Goal: Information Seeking & Learning: Learn about a topic

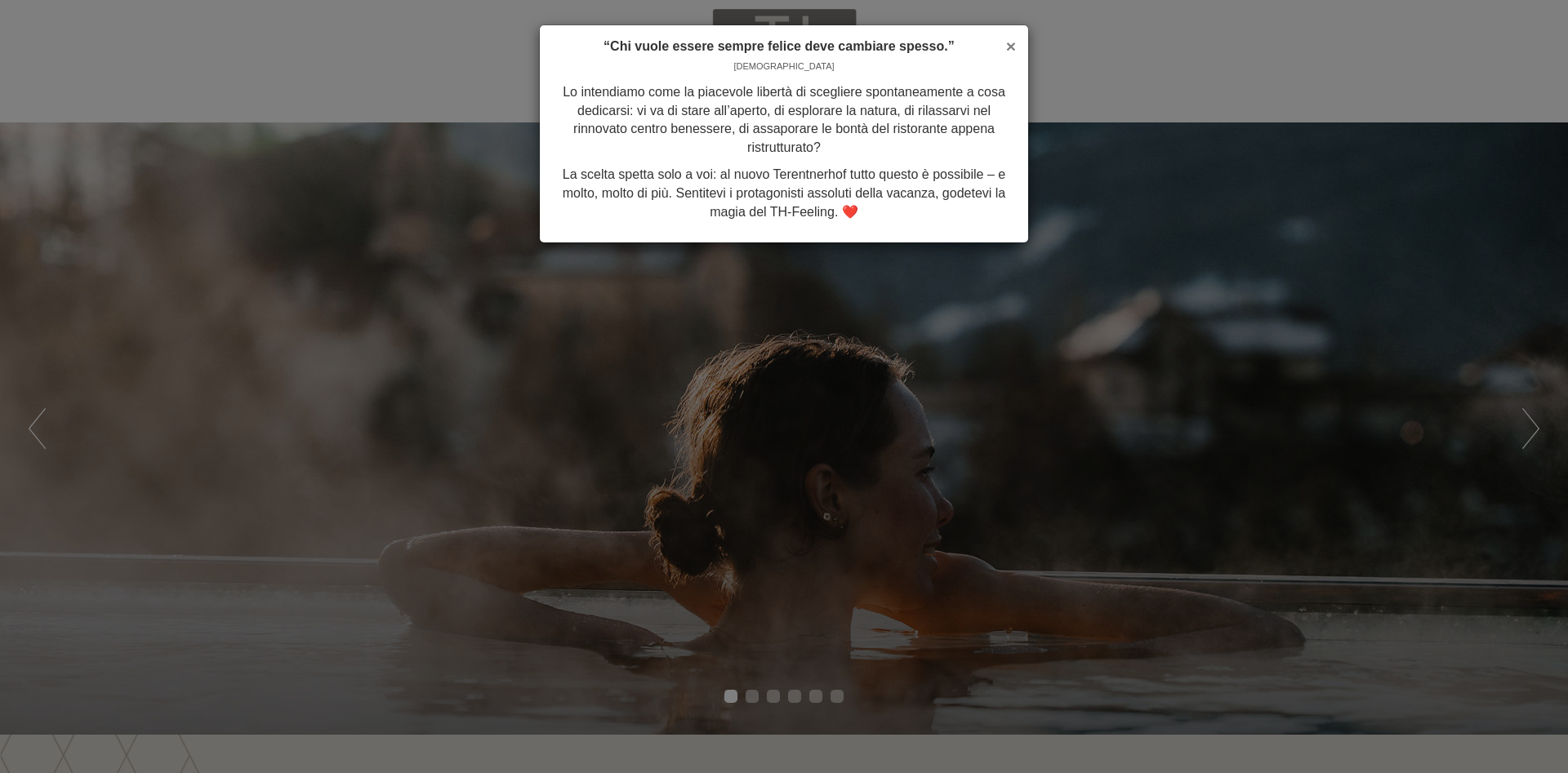
click at [1008, 50] on span "×" at bounding box center [1011, 46] width 9 height 19
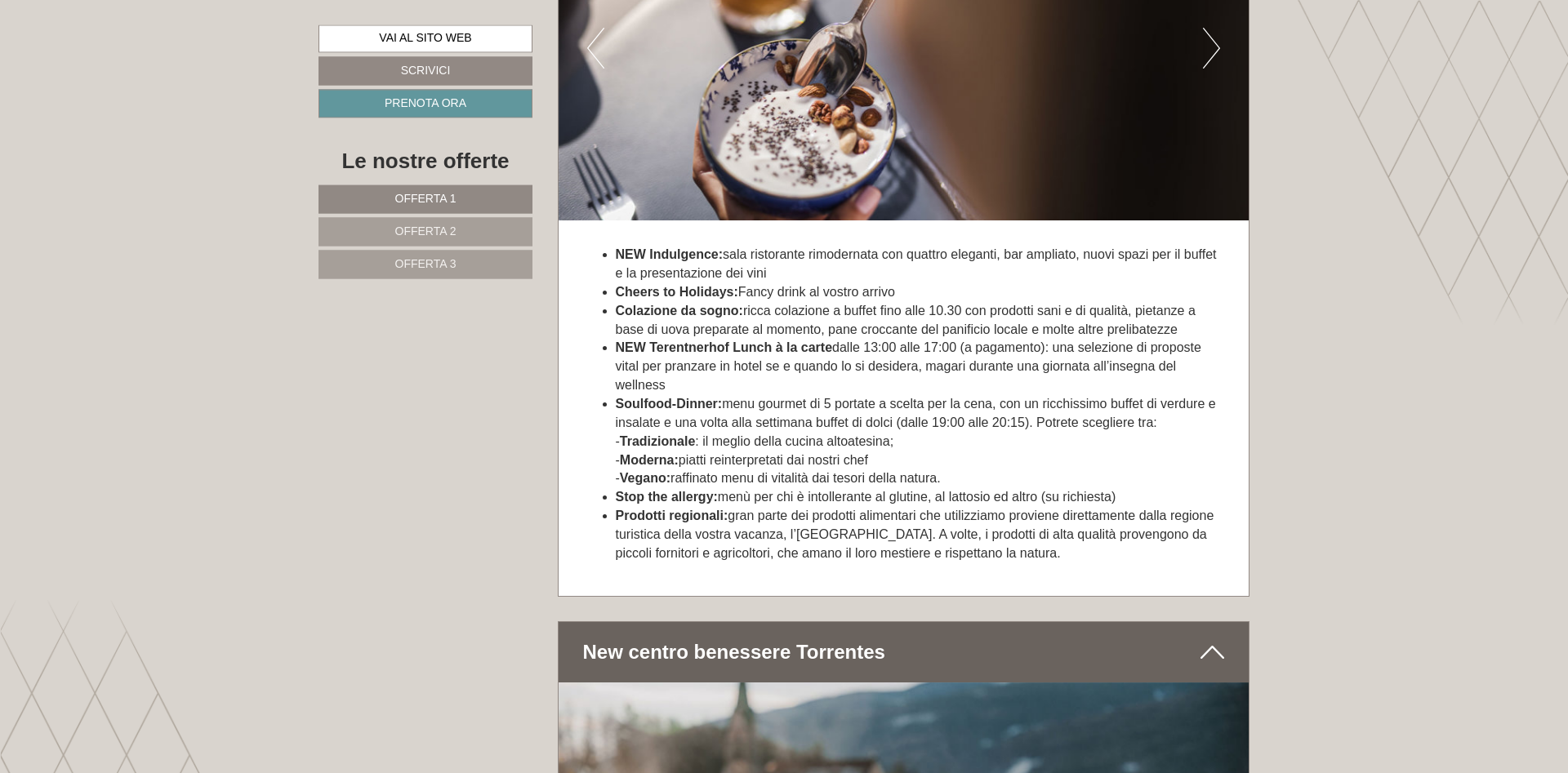
scroll to position [5790, 0]
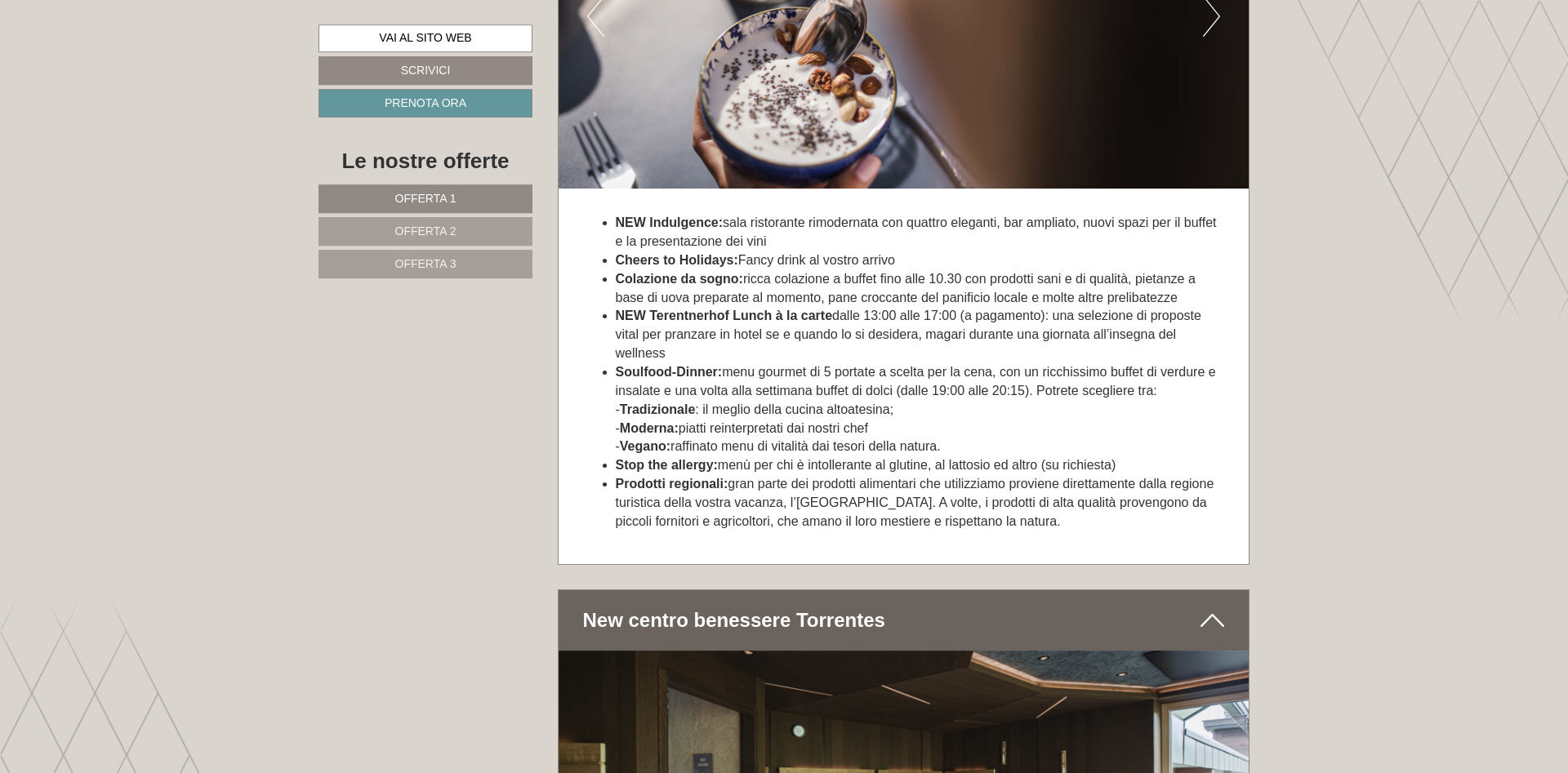
click at [460, 198] on link "Offerta 1" at bounding box center [425, 198] width 214 height 29
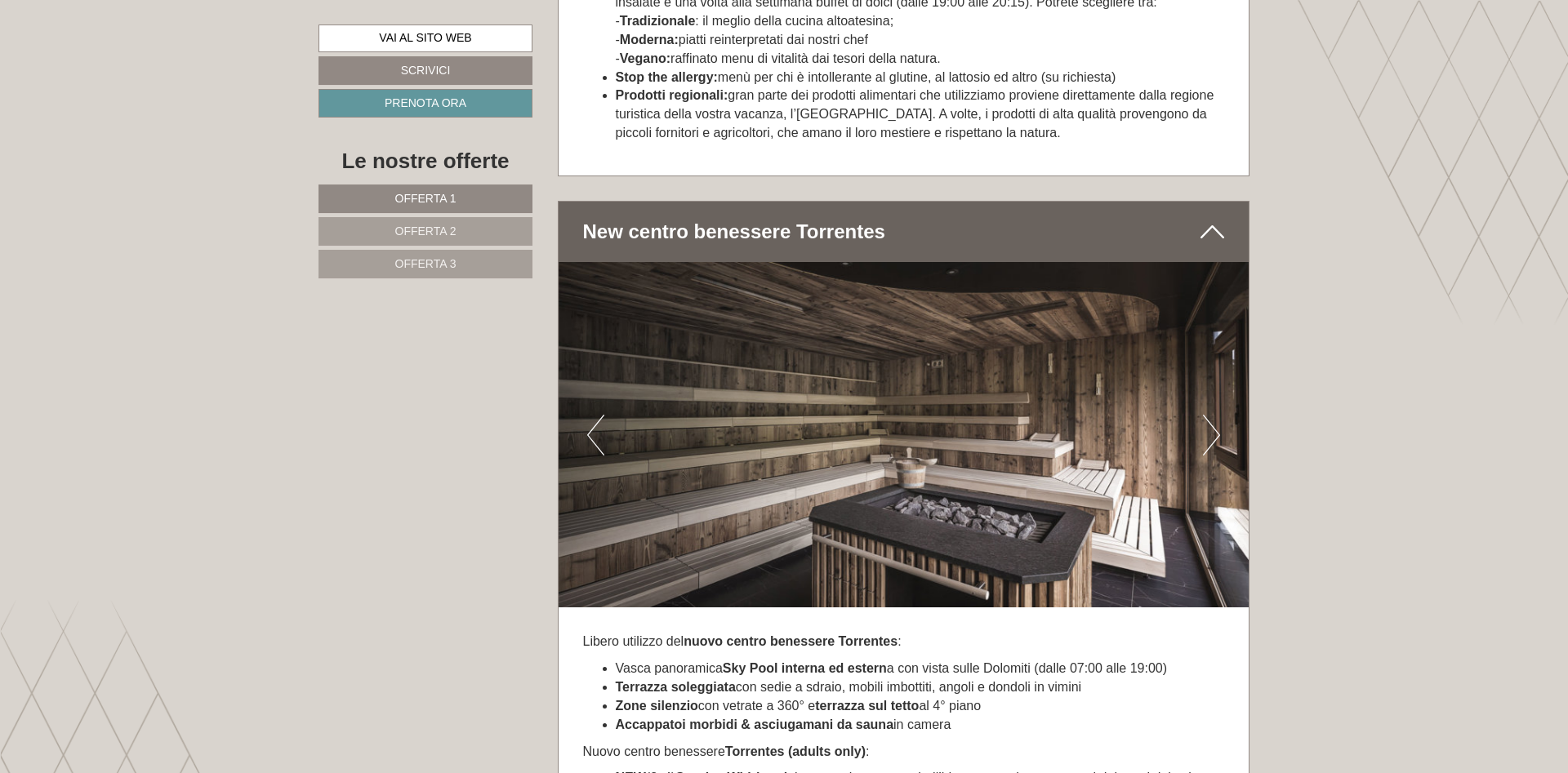
scroll to position [979, 0]
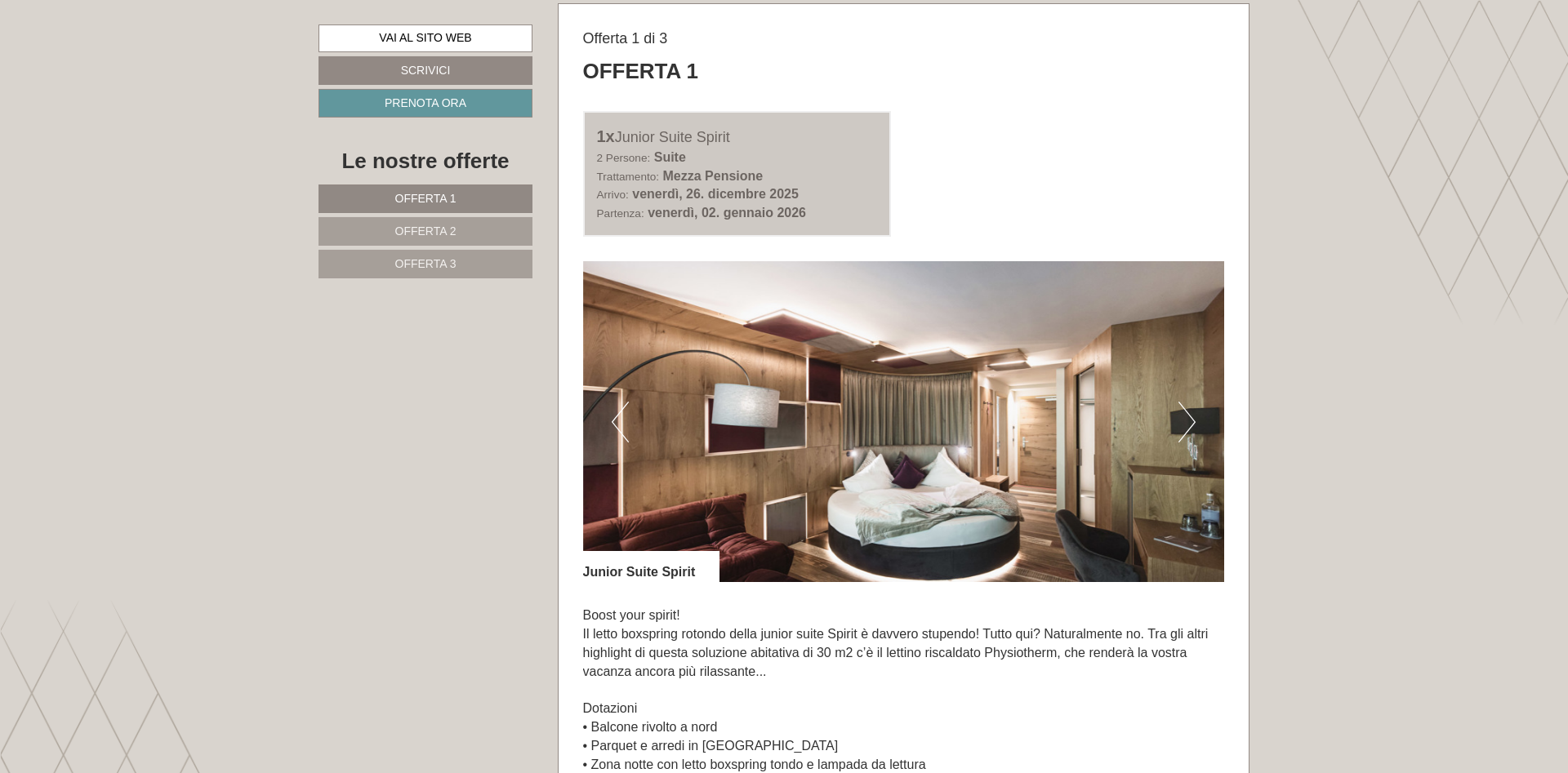
click at [415, 230] on span "Offerta 2" at bounding box center [425, 231] width 61 height 13
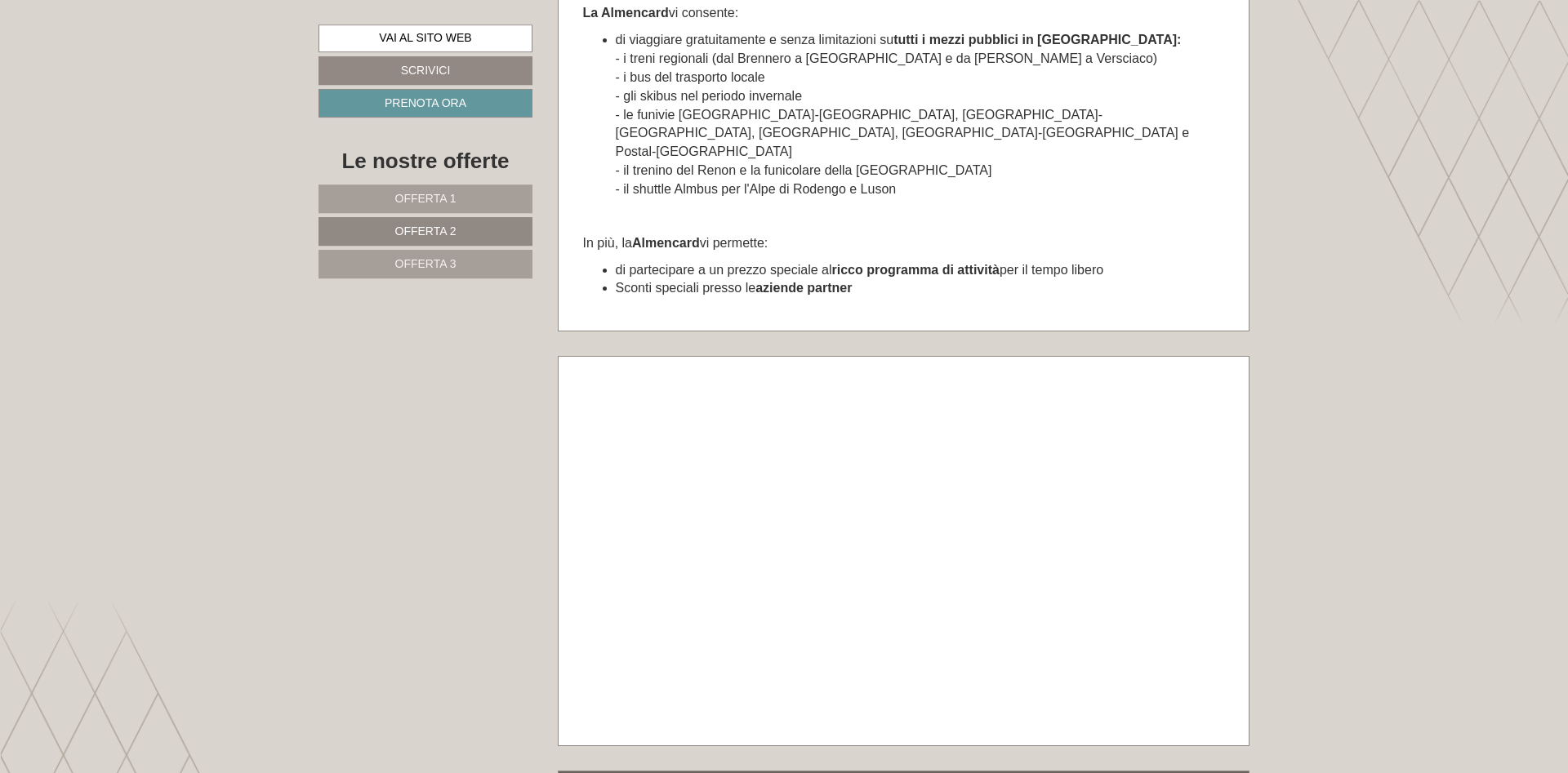
scroll to position [6309, 0]
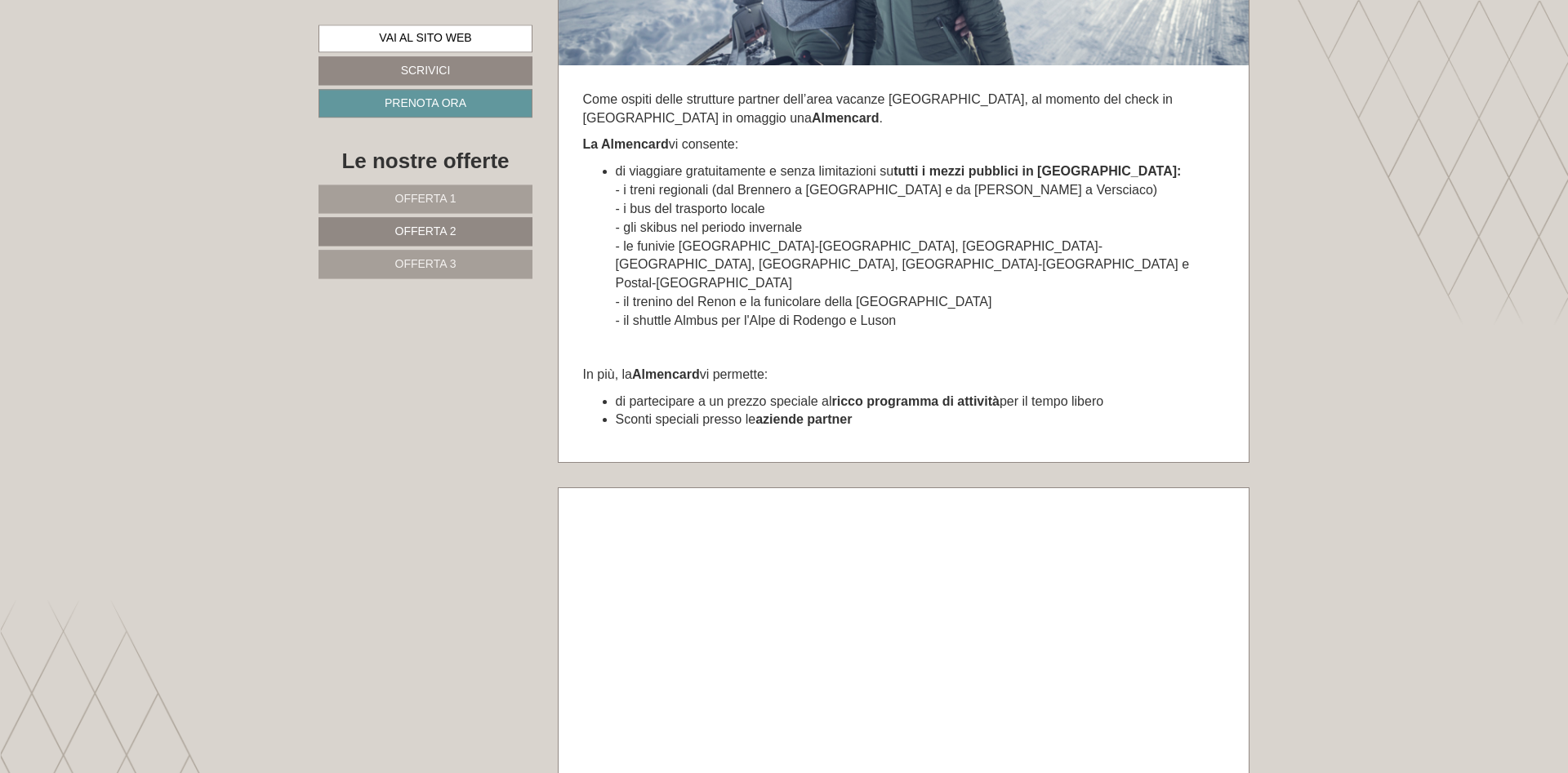
click at [421, 260] on span "Offerta 3" at bounding box center [425, 264] width 61 height 13
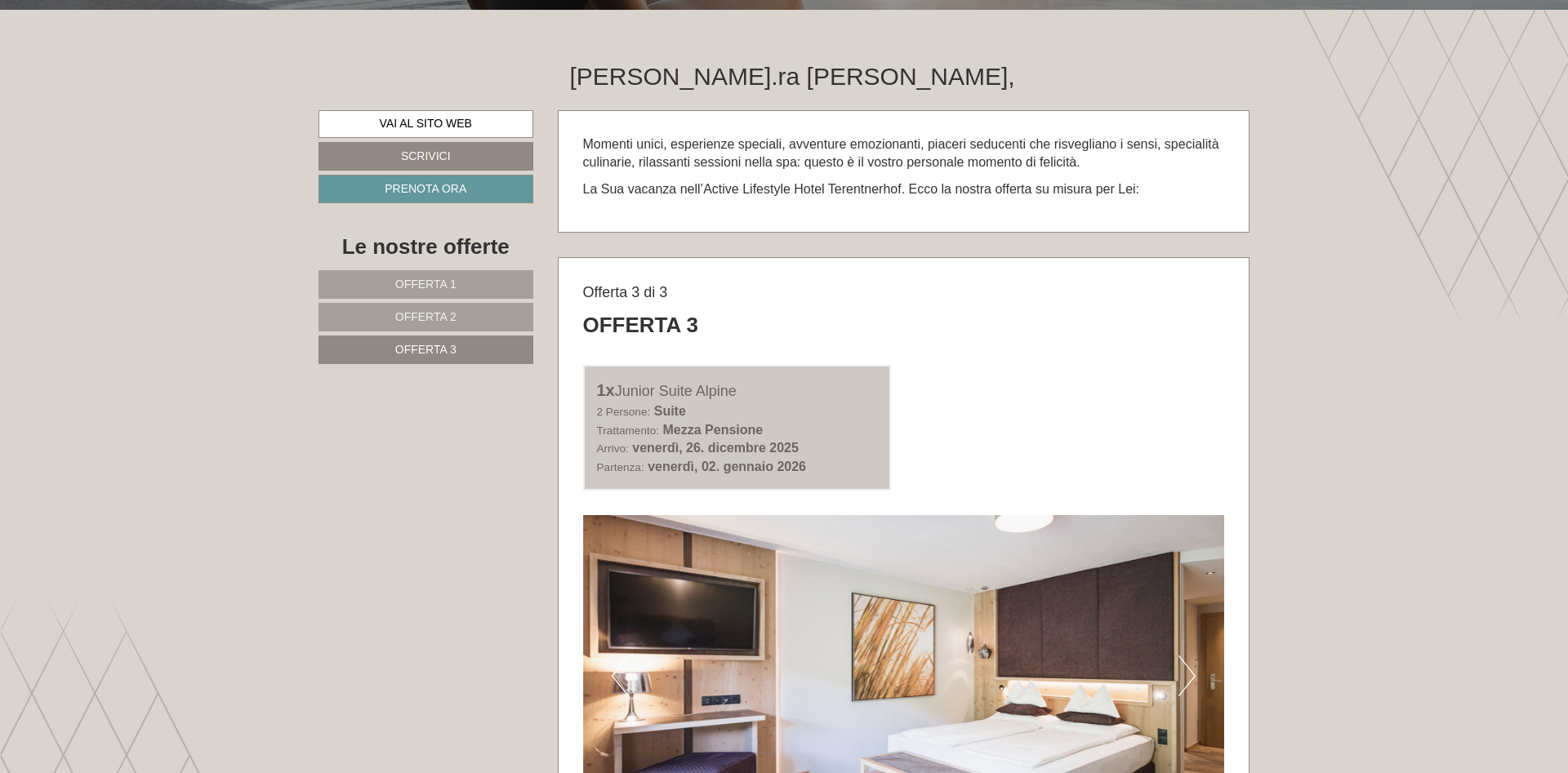
scroll to position [715, 0]
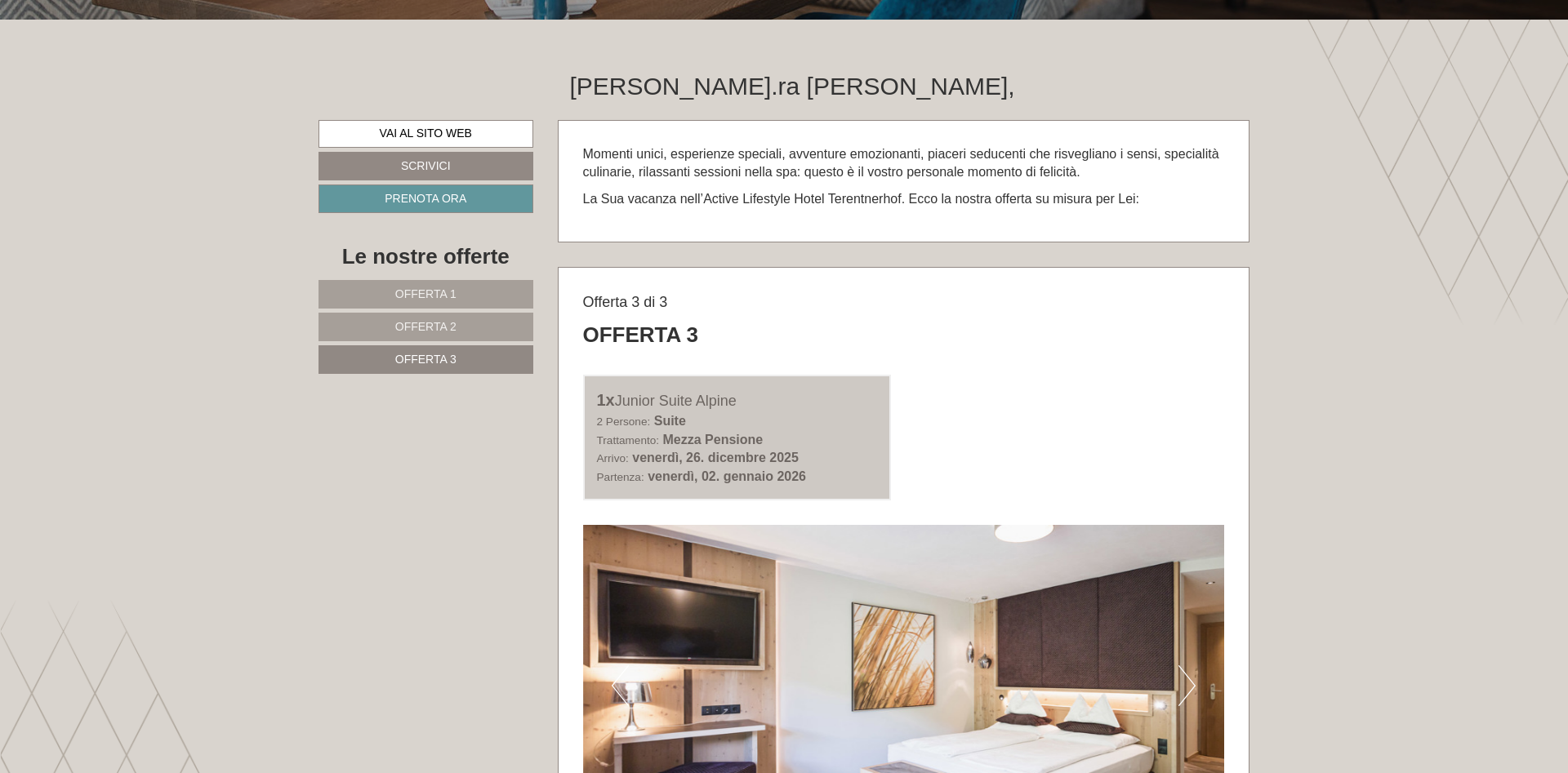
click at [1180, 686] on button "Next" at bounding box center [1187, 686] width 17 height 41
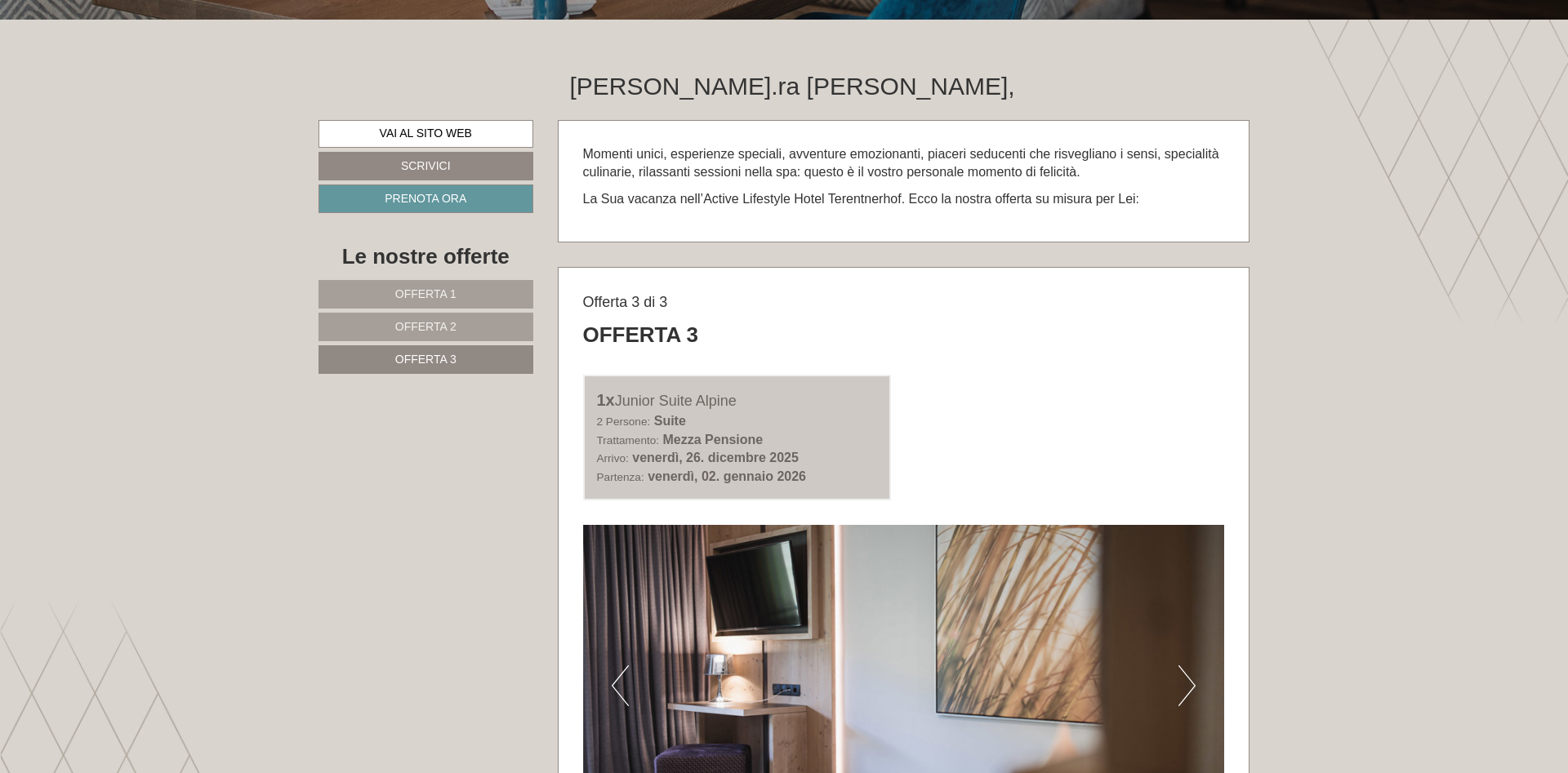
click at [1180, 686] on button "Next" at bounding box center [1187, 686] width 17 height 41
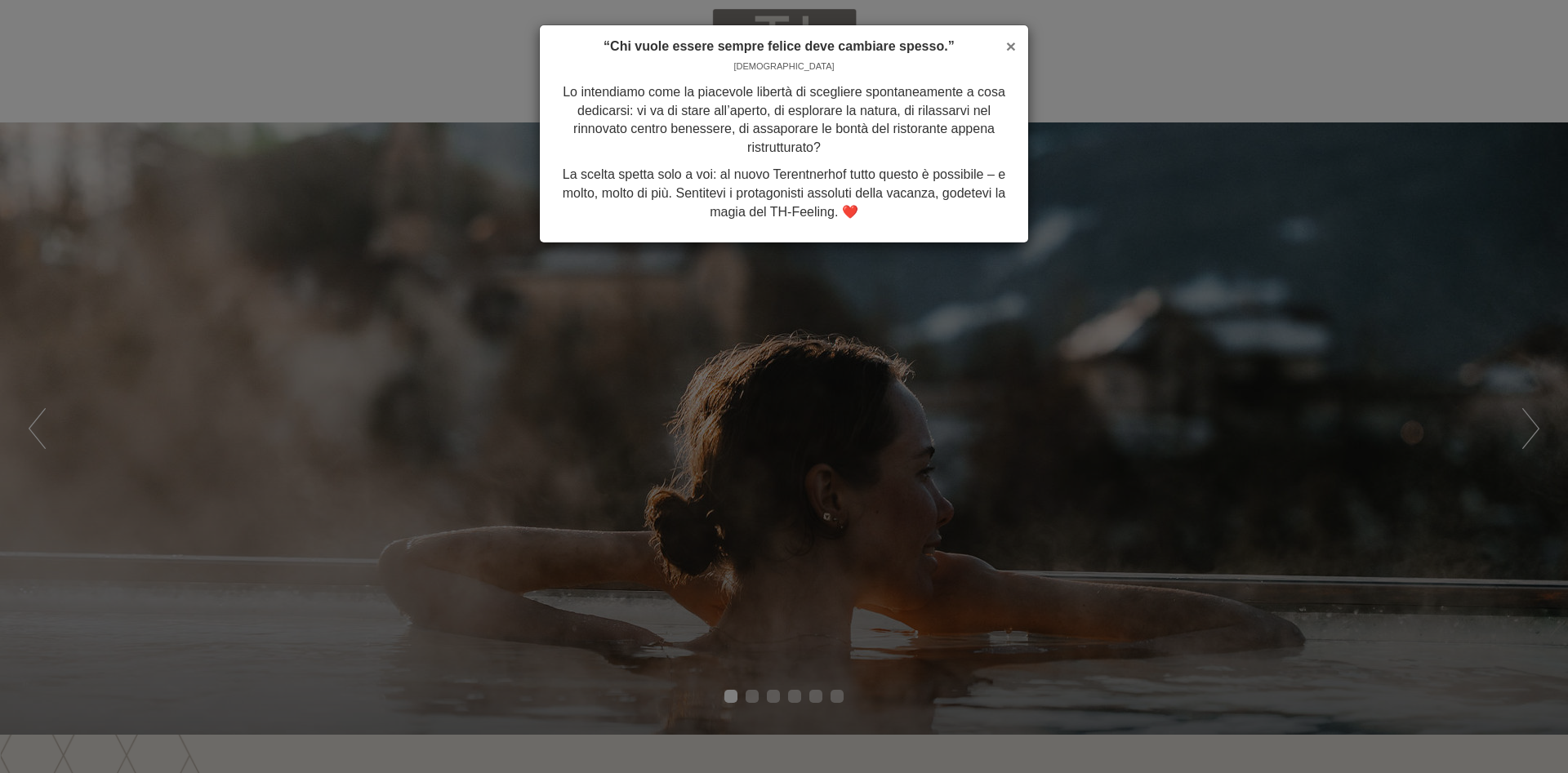
click at [1015, 44] on span "×" at bounding box center [1011, 46] width 9 height 19
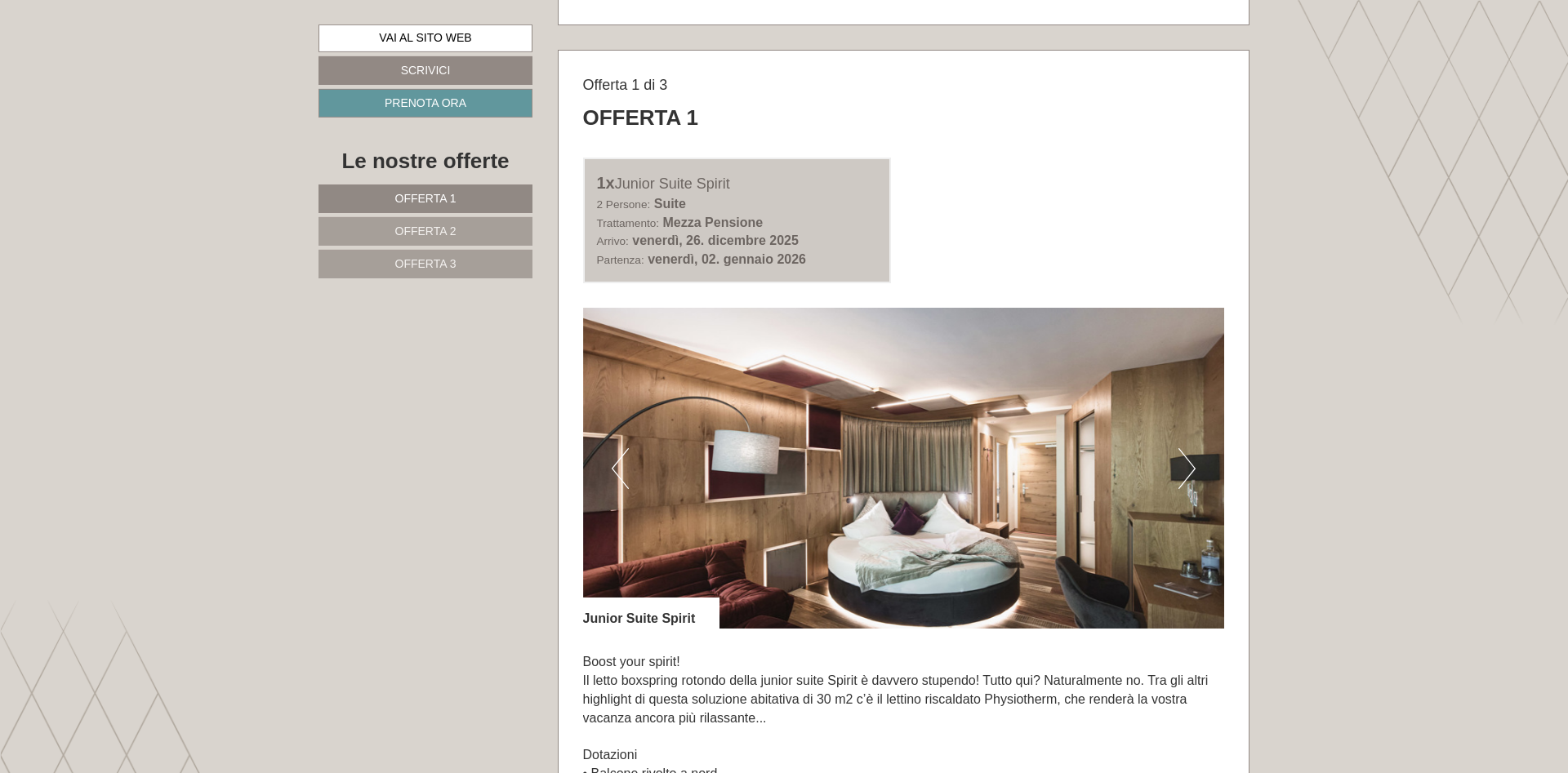
scroll to position [882, 0]
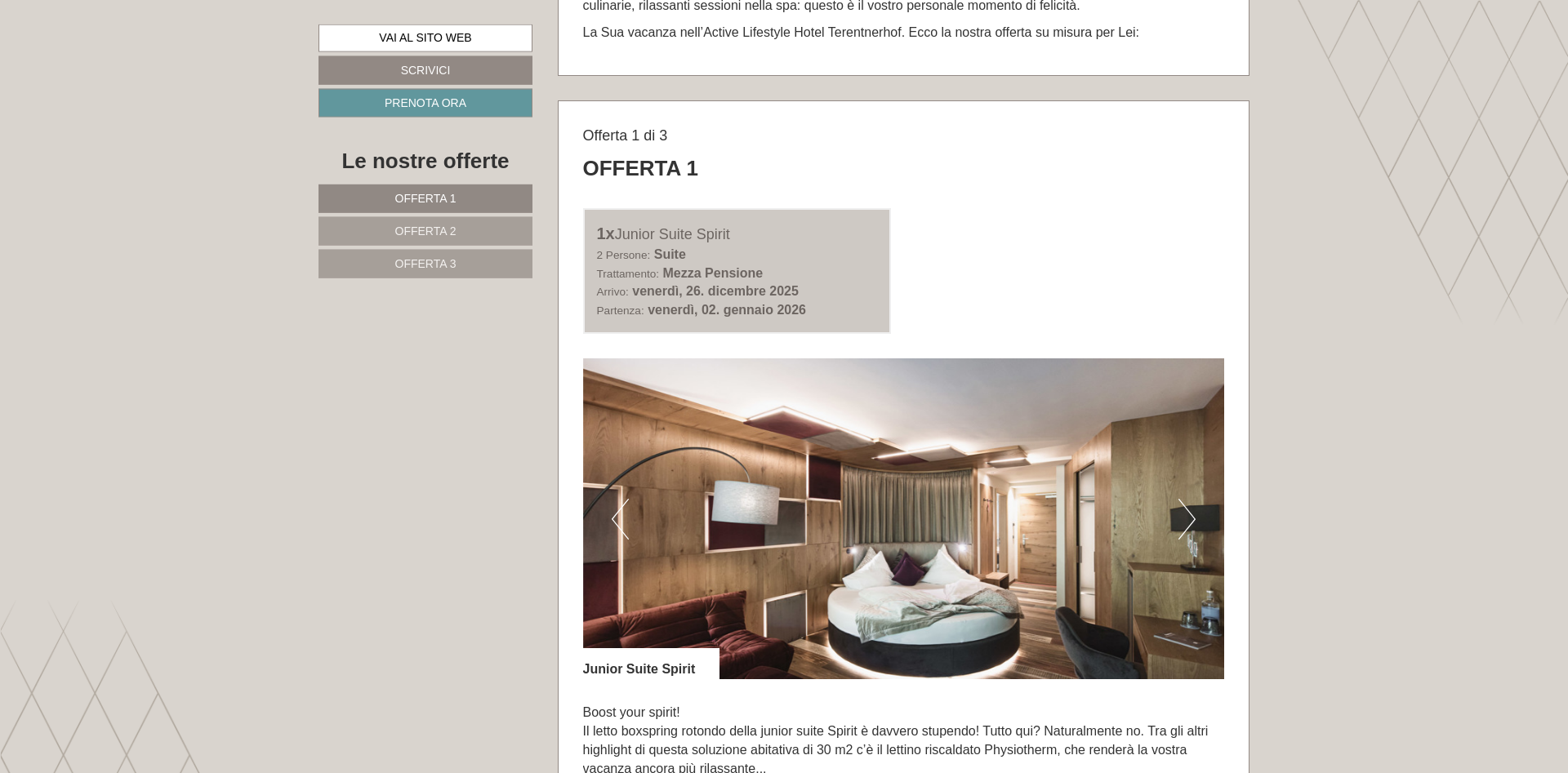
click at [416, 231] on span "Offerta 2" at bounding box center [425, 231] width 61 height 13
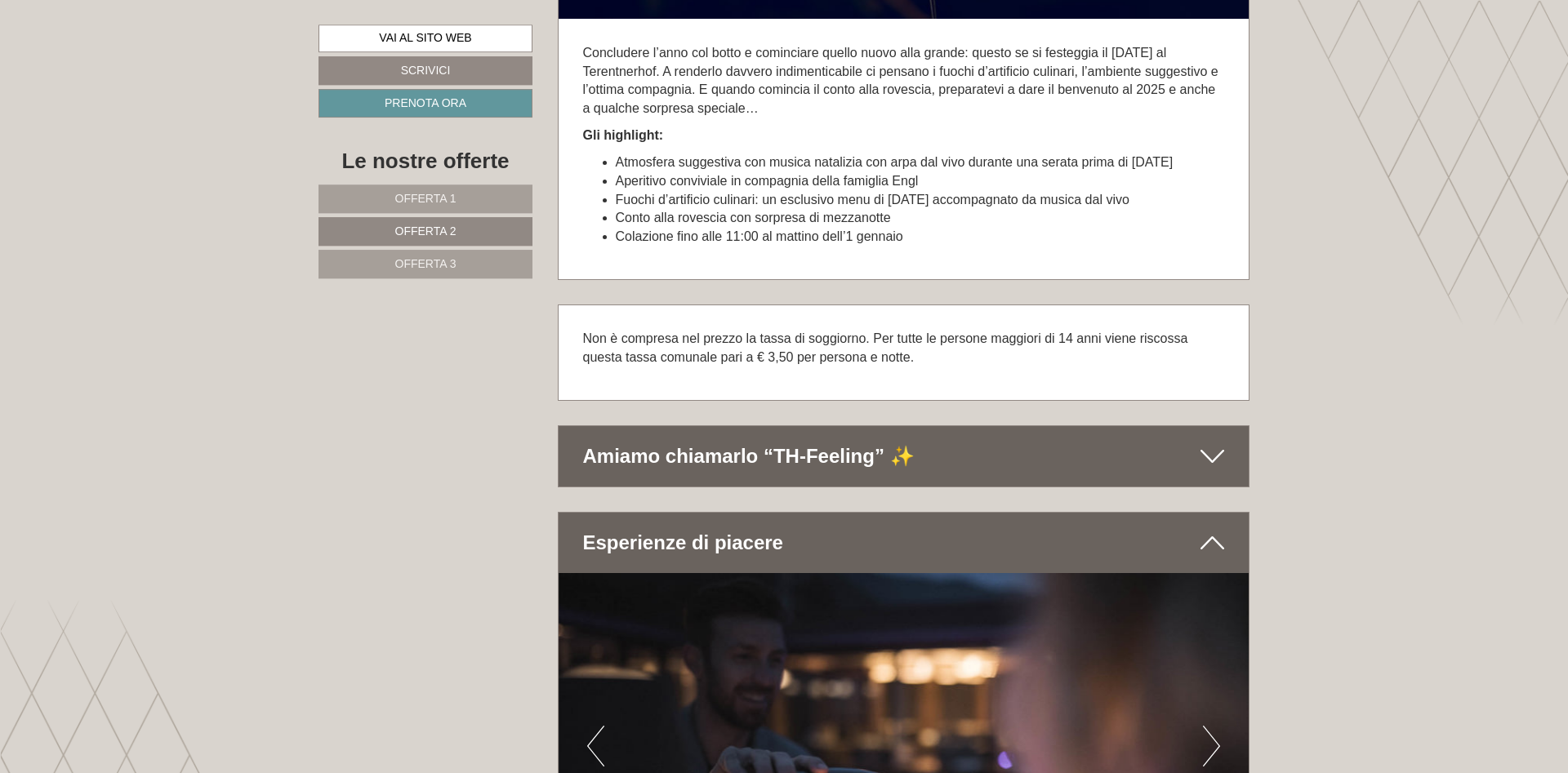
scroll to position [2846, 0]
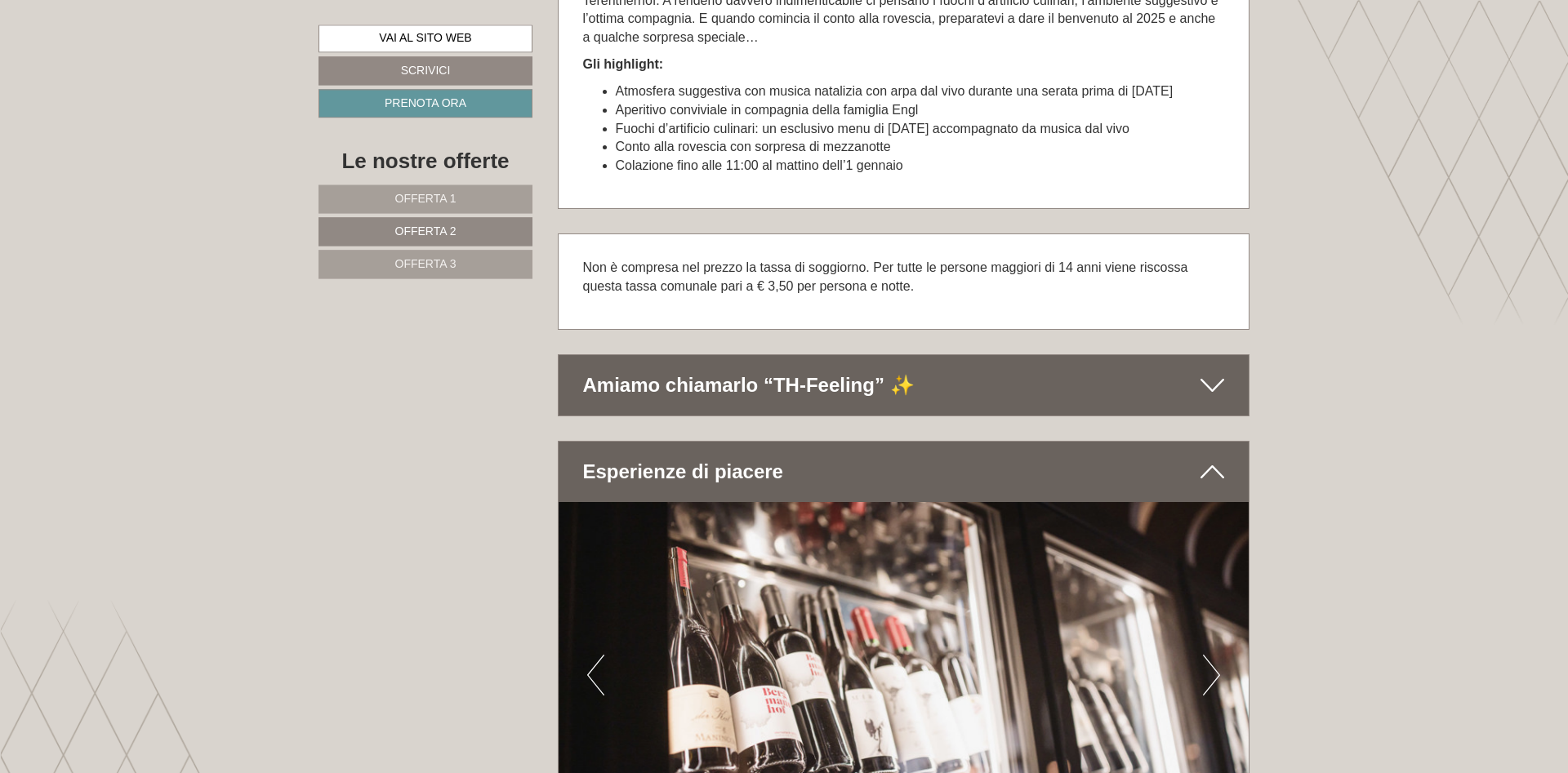
click at [1210, 388] on icon at bounding box center [1212, 386] width 23 height 28
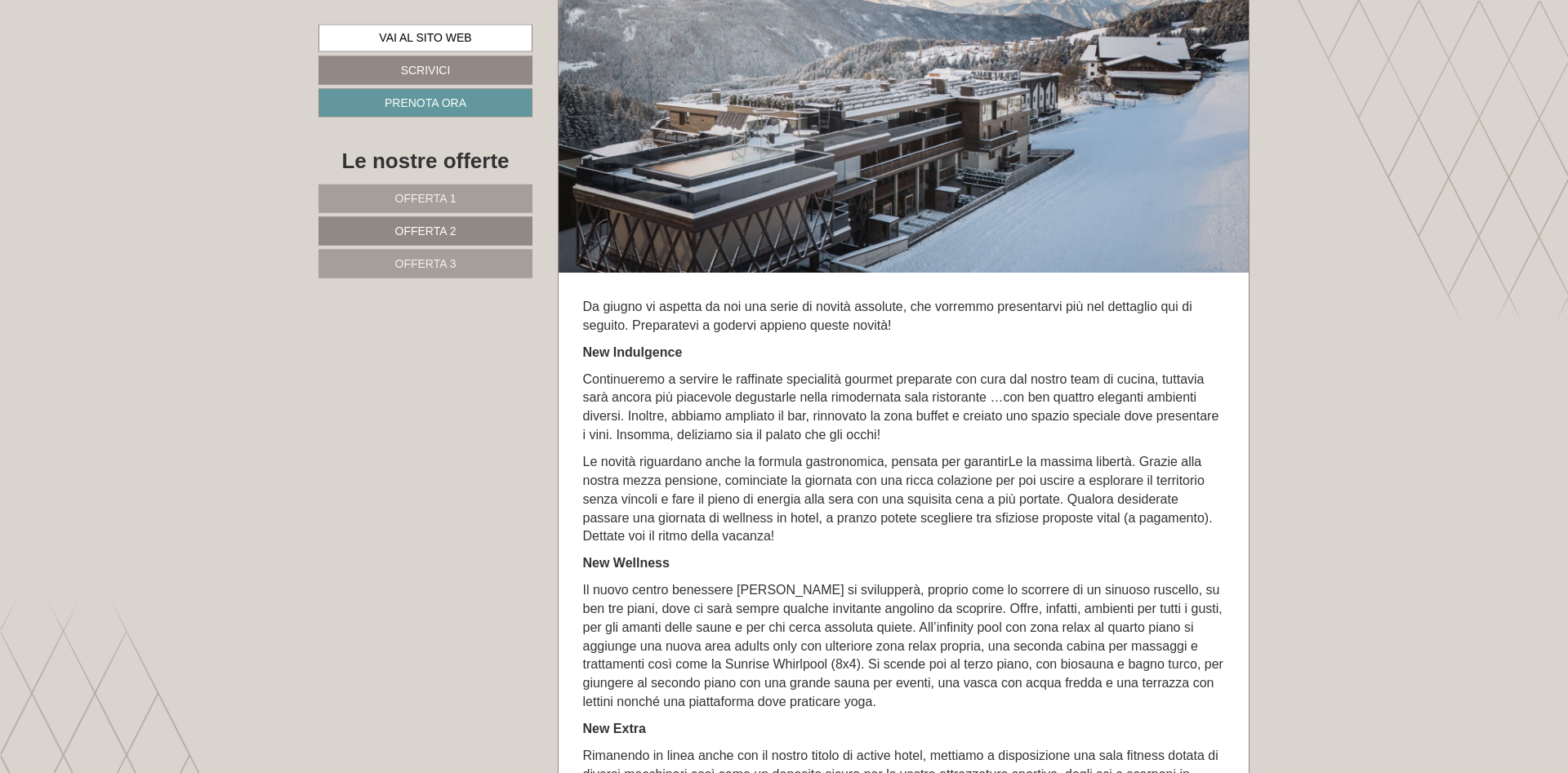
scroll to position [2646, 0]
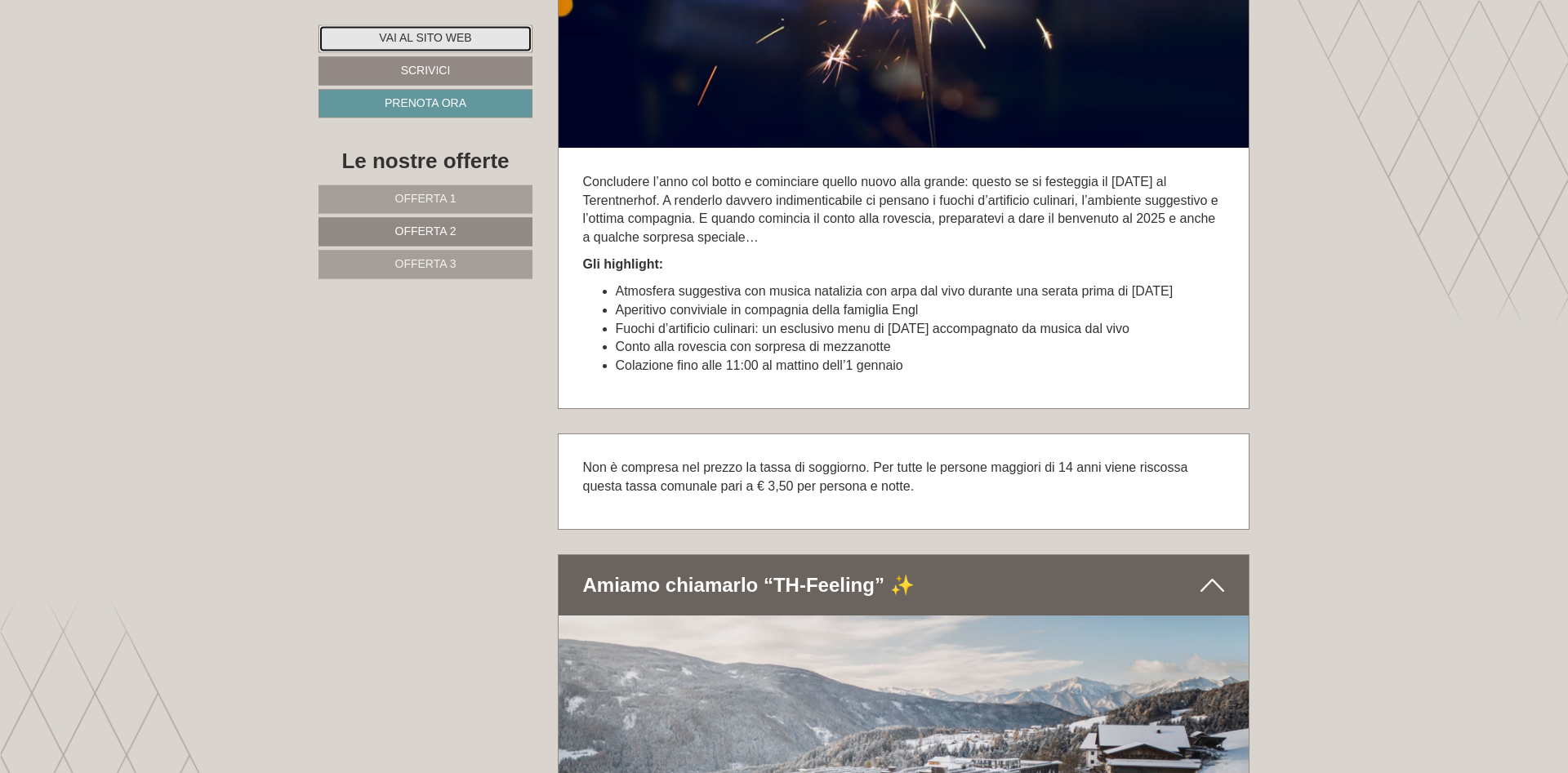
click at [447, 37] on link "Vai al sito web" at bounding box center [425, 38] width 214 height 28
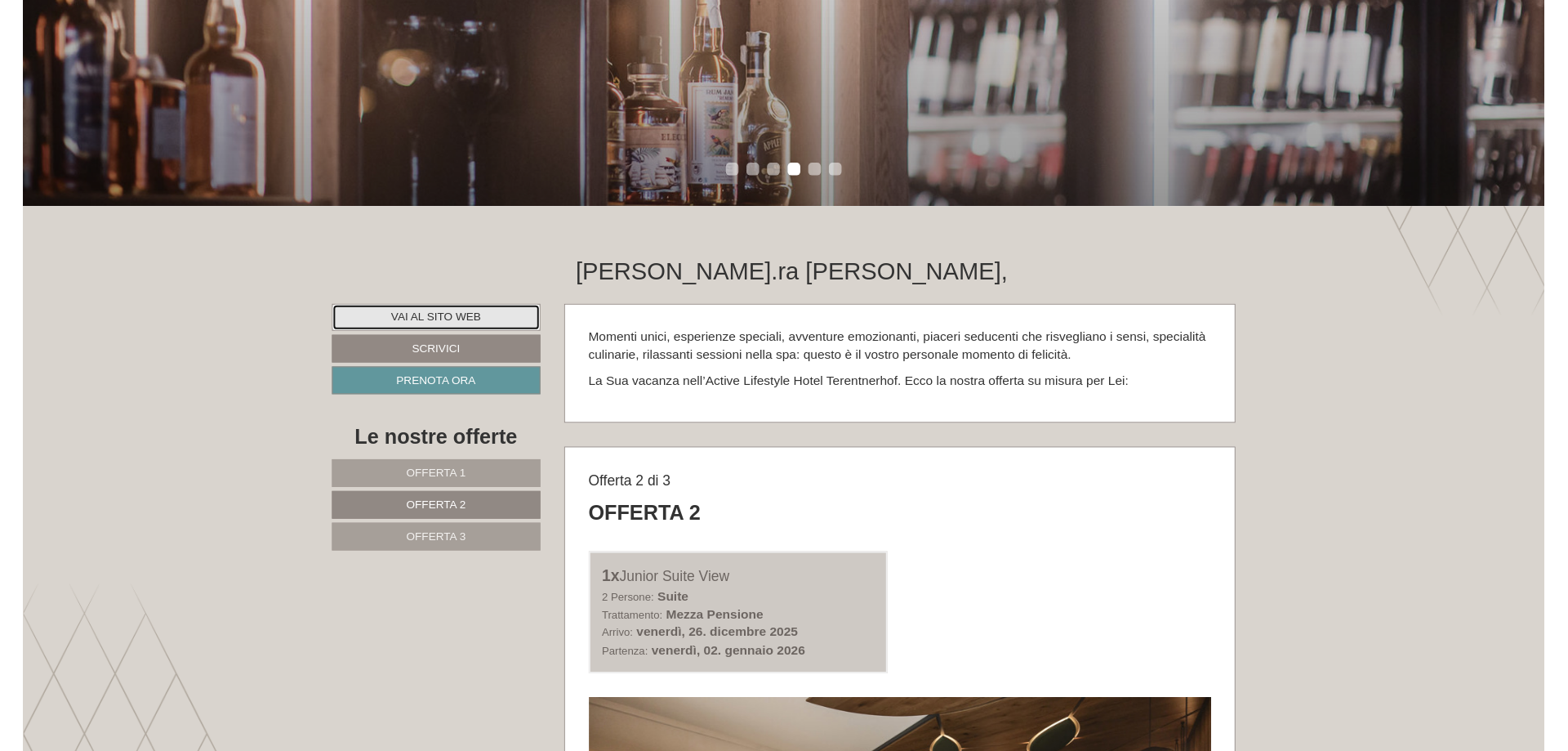
scroll to position [367, 0]
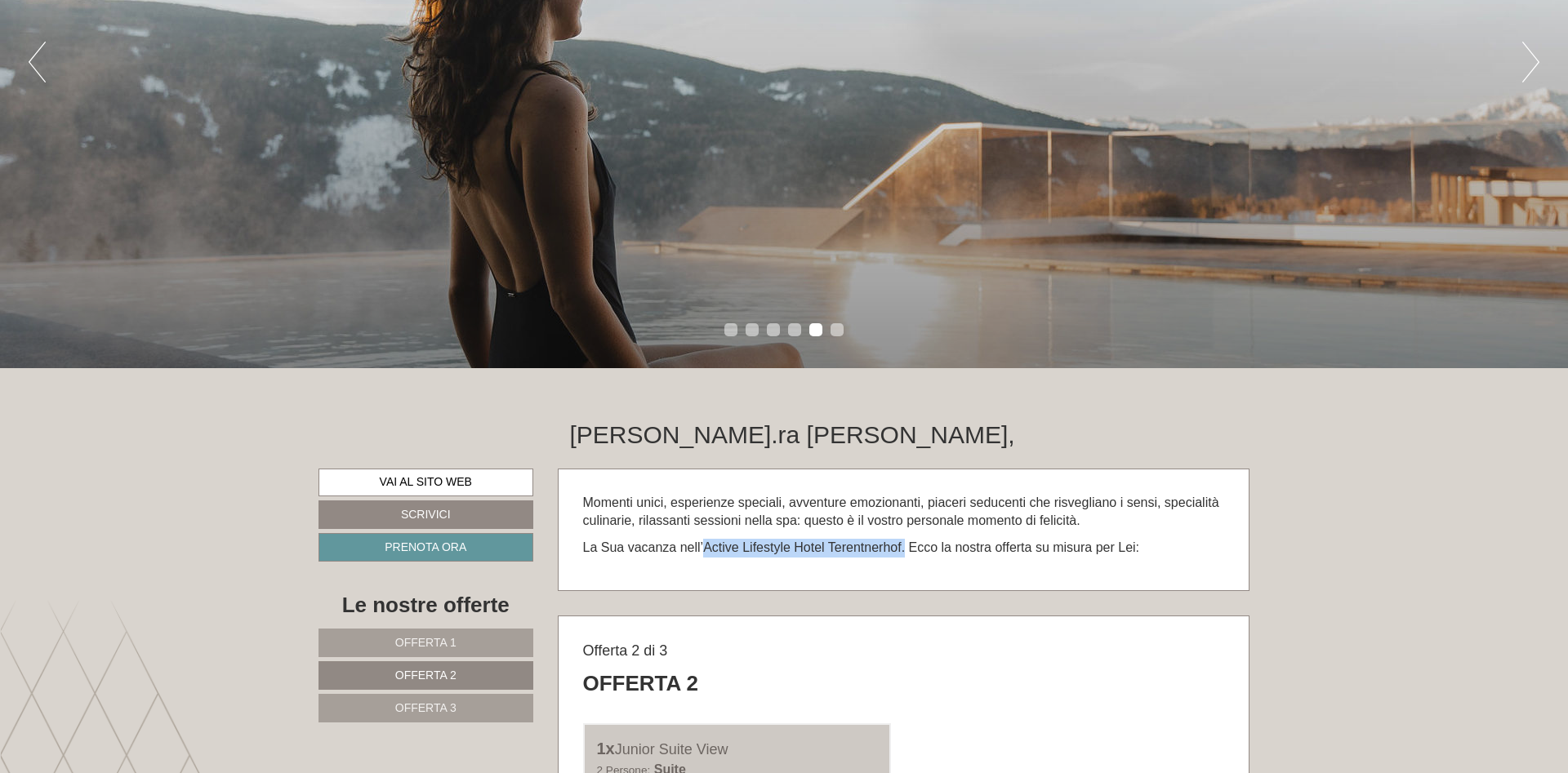
drag, startPoint x: 704, startPoint y: 547, endPoint x: 858, endPoint y: 555, distance: 154.2
click at [903, 545] on p "La Sua vacanza nell’Active Lifestyle Hotel Terentnerhof. Ecco la nostra offerta…" at bounding box center [904, 548] width 642 height 19
copy p "Active Lifestyle Hotel Terentnerhof"
